Goal: Information Seeking & Learning: Understand process/instructions

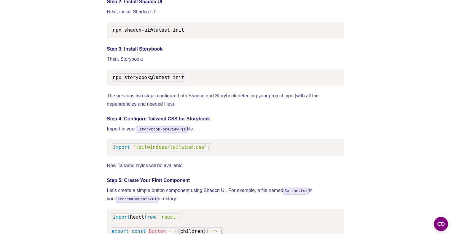
scroll to position [655, 0]
click at [136, 34] on code "npx shadcn-ui@latest init" at bounding box center [149, 31] width 74 height 8
copy span "npx shadcn-ui@latest init"
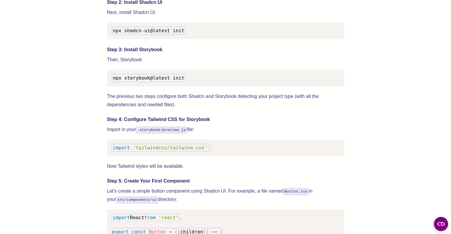
click at [196, 150] on pre "import 'tailwindcss/tailwind.css' ;" at bounding box center [225, 148] width 237 height 17
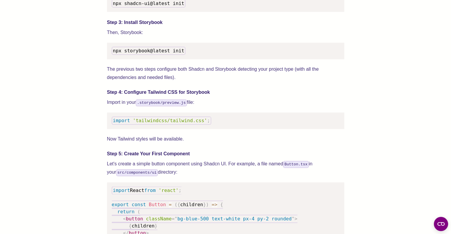
scroll to position [683, 0]
click at [149, 123] on span "'tailwindcss/tailwind.css'" at bounding box center [170, 120] width 74 height 6
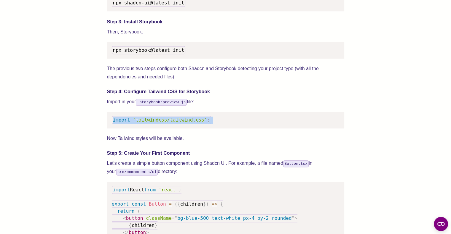
click at [149, 123] on span "'tailwindcss/tailwind.css'" at bounding box center [170, 120] width 74 height 6
copy code "import 'tailwindcss/tailwind.css' ;"
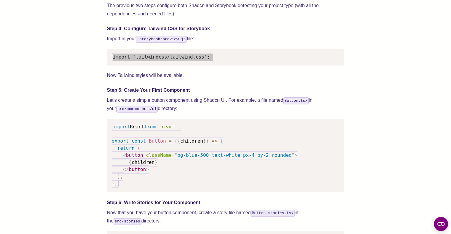
scroll to position [746, 0]
click at [100, 107] on div "We wrote this guide to show you how to set up both Shadcn UI and Storybook to c…" at bounding box center [225, 224] width 403 height 1498
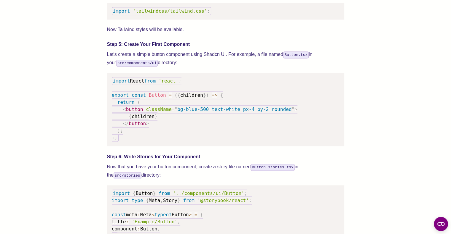
scroll to position [789, 0]
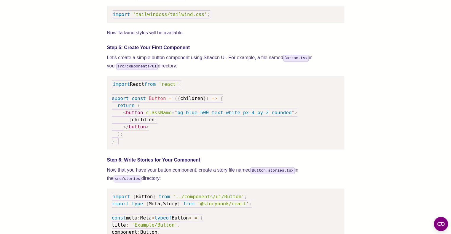
click at [46, 83] on div "We wrote this guide to show you how to set up both Shadcn UI and Storybook to c…" at bounding box center [225, 182] width 403 height 1498
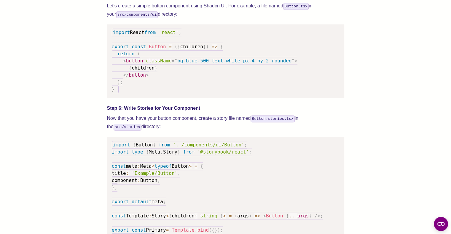
scroll to position [840, 0]
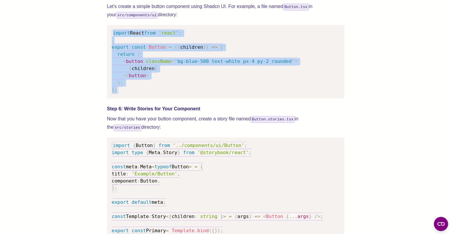
drag, startPoint x: 145, startPoint y: 103, endPoint x: 103, endPoint y: 39, distance: 76.4
click at [103, 39] on div "We wrote this guide to show you how to set up both Shadcn UI and Storybook to c…" at bounding box center [225, 130] width 403 height 1498
copy code "import React from 'react' ; export const Button = ( { children } ) => { return …"
click at [236, 74] on pre "import React from 'react' ; export const Button = ( { children } ) => { return …" at bounding box center [225, 61] width 237 height 73
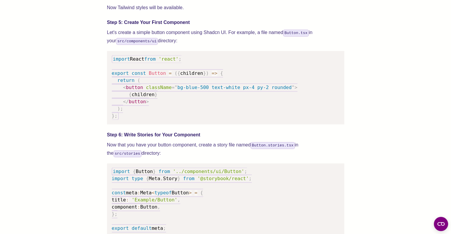
scroll to position [814, 0]
click at [135, 123] on pre "import React from 'react' ; export const Button = ( { children } ) => { return …" at bounding box center [225, 88] width 237 height 73
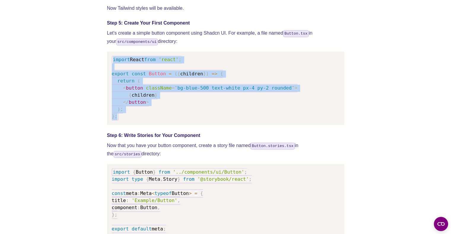
drag, startPoint x: 136, startPoint y: 124, endPoint x: 112, endPoint y: 64, distance: 64.4
click at [112, 64] on pre "import React from 'react' ; export const Button = ( { children } ) => { return …" at bounding box center [225, 88] width 237 height 73
copy code "import React from 'react' ; export const Button = ( { children } ) => { return …"
click at [213, 87] on pre "import React from 'react' ; export const Button = ( { children } ) => { return …" at bounding box center [225, 88] width 237 height 73
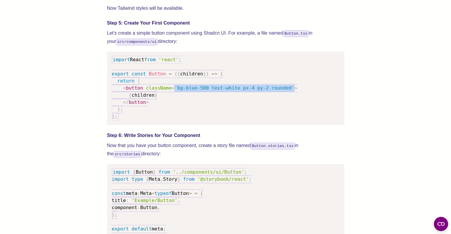
drag, startPoint x: 168, startPoint y: 95, endPoint x: 278, endPoint y: 95, distance: 109.9
click at [278, 95] on code "import React from 'react' ; export const Button = ( { children } ) => { return …" at bounding box center [205, 88] width 186 height 65
copy code "" bg-blue-500 text-white px-4 py-2 rounded ""
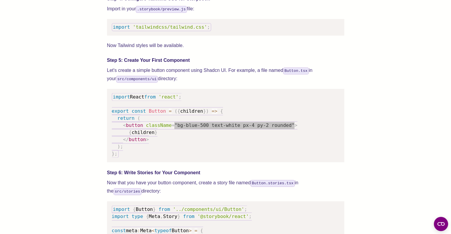
scroll to position [776, 0]
